Goal: Check status: Check status

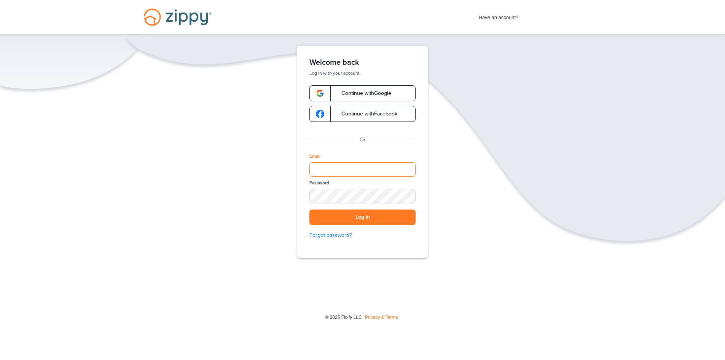
click at [329, 162] on input "Email" at bounding box center [362, 169] width 106 height 14
type input "**********"
click at [342, 237] on link "Forgot password?" at bounding box center [362, 235] width 106 height 8
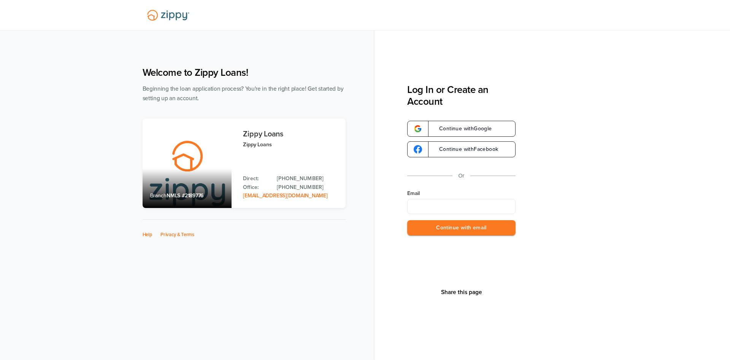
click at [425, 202] on input "Email" at bounding box center [461, 206] width 108 height 15
type input "**********"
click at [458, 231] on button "Continue with email" at bounding box center [461, 228] width 108 height 16
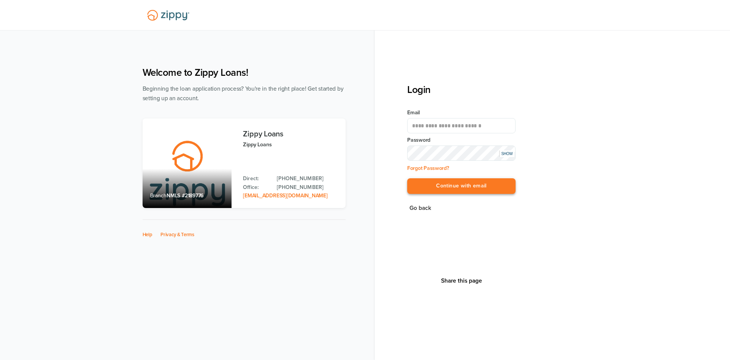
click at [447, 186] on button "Continue with email" at bounding box center [461, 186] width 108 height 16
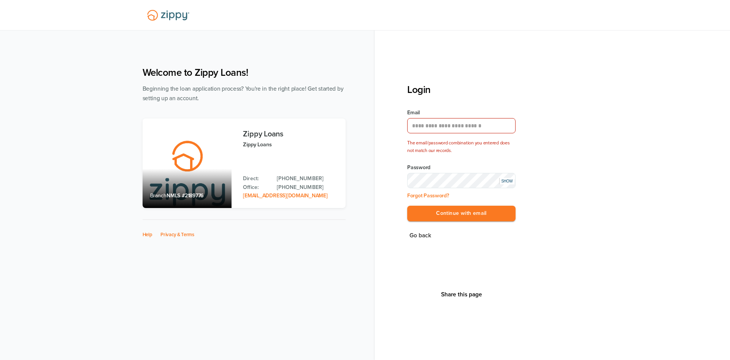
click at [509, 180] on div "SHOW" at bounding box center [507, 181] width 15 height 6
click at [430, 150] on div "The email/password combination you entered does not match our records." at bounding box center [461, 146] width 108 height 15
click at [423, 240] on button "Go back" at bounding box center [420, 235] width 26 height 10
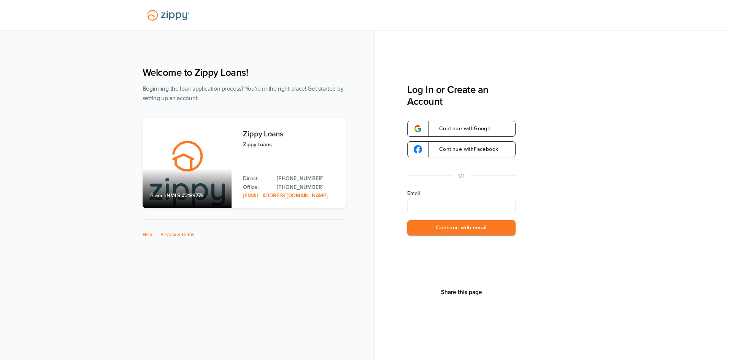
click at [422, 234] on button "Continue with email" at bounding box center [461, 228] width 108 height 16
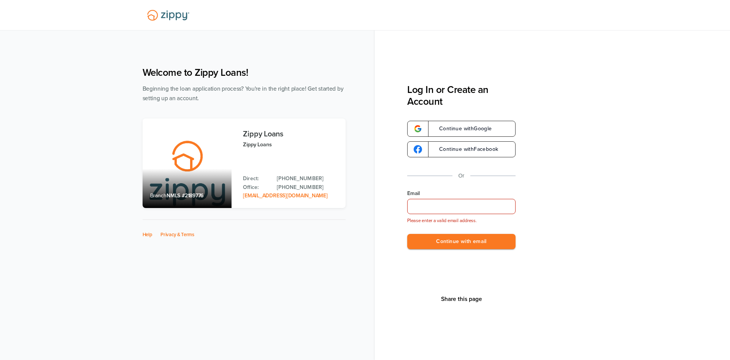
click at [442, 205] on input "Email" at bounding box center [461, 206] width 108 height 15
click at [441, 207] on input "Email" at bounding box center [461, 206] width 108 height 15
type input "**********"
click at [466, 239] on button "Continue with email" at bounding box center [461, 242] width 108 height 16
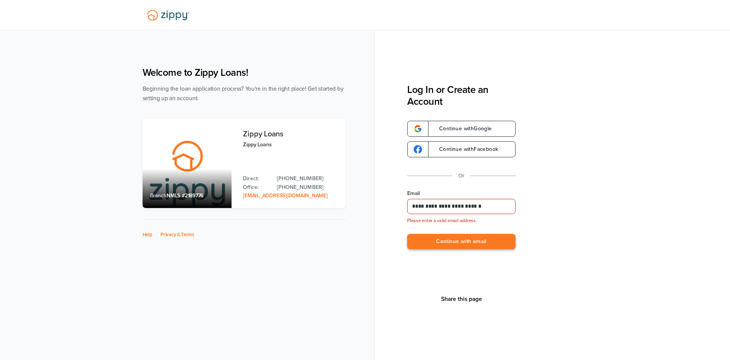
click at [453, 241] on button "Continue with email" at bounding box center [461, 242] width 108 height 16
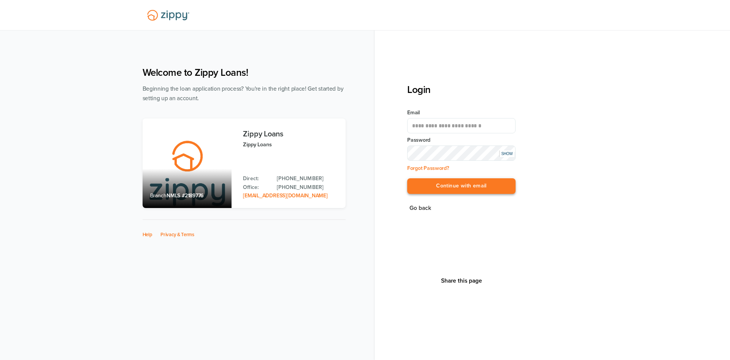
click at [460, 186] on button "Continue with email" at bounding box center [461, 186] width 108 height 16
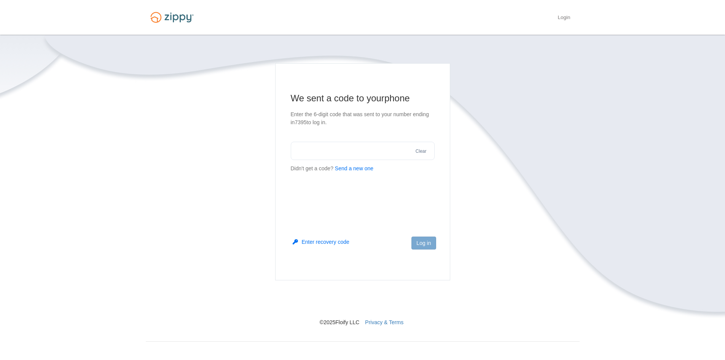
click at [364, 169] on button "Send a new one" at bounding box center [354, 168] width 38 height 8
click at [353, 151] on input "text" at bounding box center [363, 151] width 144 height 18
click at [359, 167] on button "Send a new one" at bounding box center [354, 168] width 38 height 8
click at [315, 147] on input "text" at bounding box center [363, 151] width 144 height 18
type input "******"
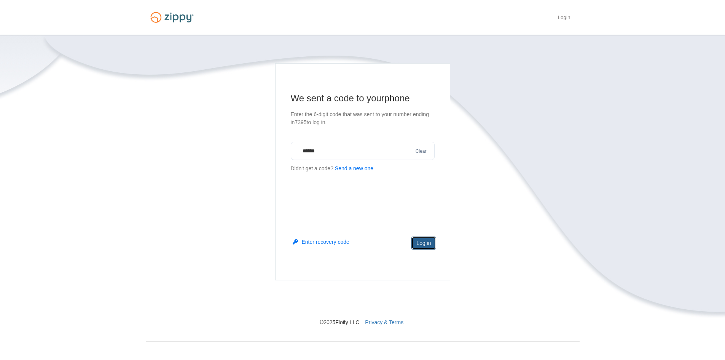
click at [425, 239] on button "Log in" at bounding box center [423, 242] width 24 height 13
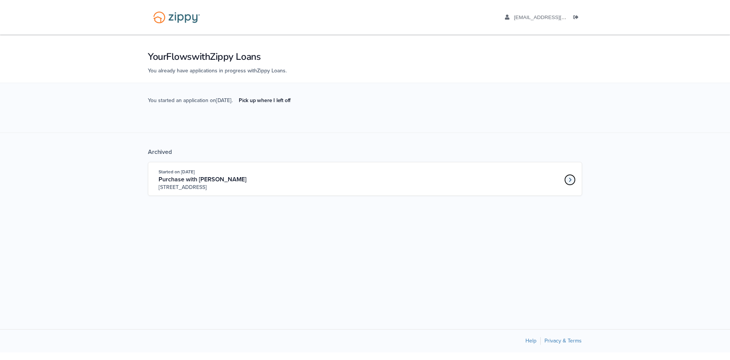
click at [568, 185] on link "Loan number 4202947" at bounding box center [570, 179] width 11 height 11
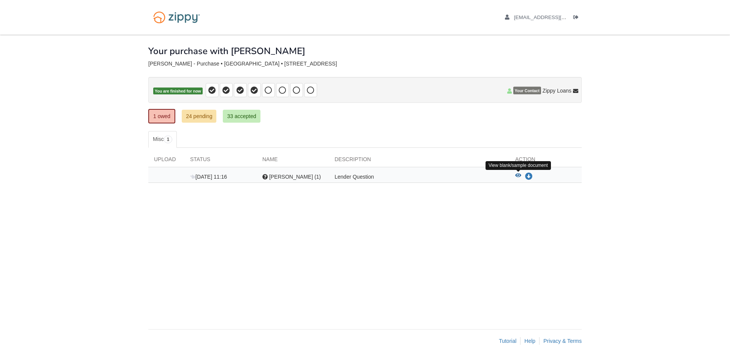
click at [517, 174] on icon "View Omar Sherif Mohammed Elsbaee (1)" at bounding box center [518, 175] width 6 height 5
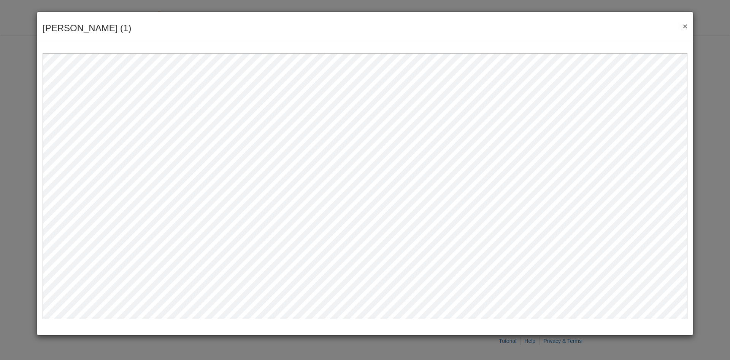
click at [685, 27] on button "×" at bounding box center [683, 26] width 9 height 8
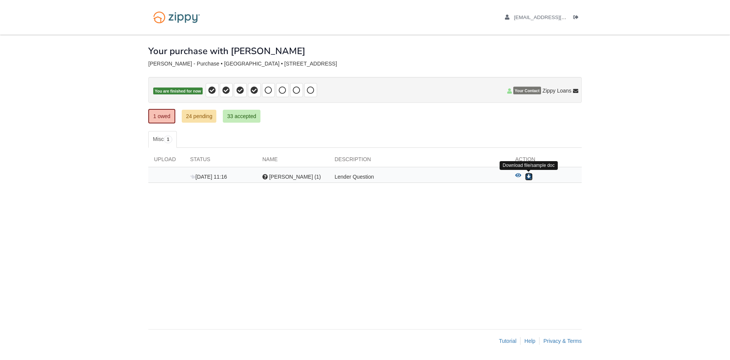
click at [530, 178] on icon "Download Omar Sherif Mohammed Elsbaee (1)" at bounding box center [529, 177] width 8 height 8
click at [213, 175] on span "[DATE] 11:16" at bounding box center [208, 176] width 37 height 6
click at [208, 180] on div "[DATE] 11:16" at bounding box center [221, 177] width 72 height 8
click at [168, 149] on div "Upload Status Name Description Action [DATE] 11:16 Question [PERSON_NAME] (1) L…" at bounding box center [365, 169] width 434 height 43
click at [172, 158] on div "Upload" at bounding box center [166, 160] width 36 height 11
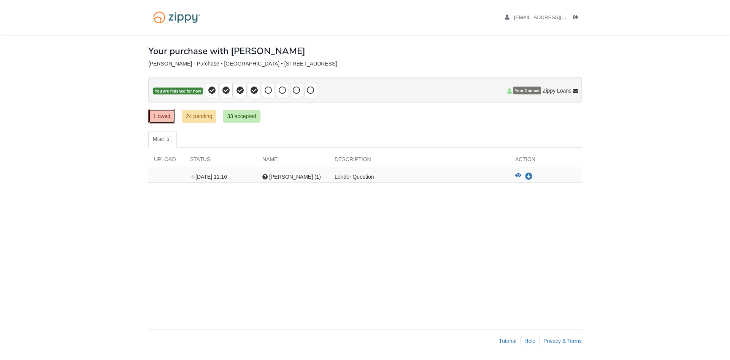
click at [172, 112] on link "1 owed" at bounding box center [161, 116] width 27 height 14
click at [156, 113] on link "1 owed" at bounding box center [161, 116] width 27 height 14
click at [285, 176] on span "[PERSON_NAME] (1)" at bounding box center [295, 176] width 52 height 6
click at [216, 173] on div "[DATE] 11:16" at bounding box center [221, 177] width 72 height 8
click at [534, 89] on span "Your Contact" at bounding box center [528, 91] width 28 height 8
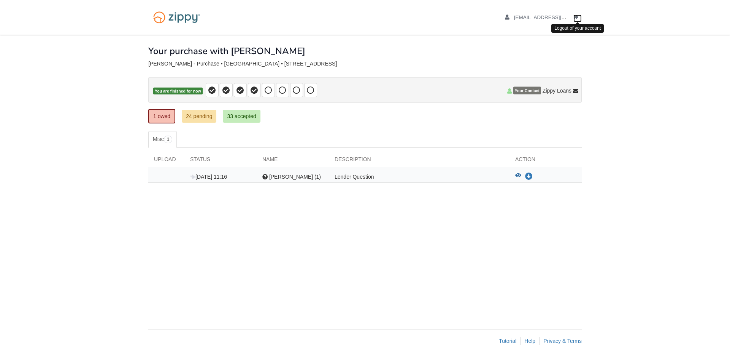
click at [577, 17] on icon "Log out" at bounding box center [576, 17] width 5 height 5
click at [566, 29] on div "Logout of your account" at bounding box center [578, 28] width 52 height 9
